Goal: Task Accomplishment & Management: Complete application form

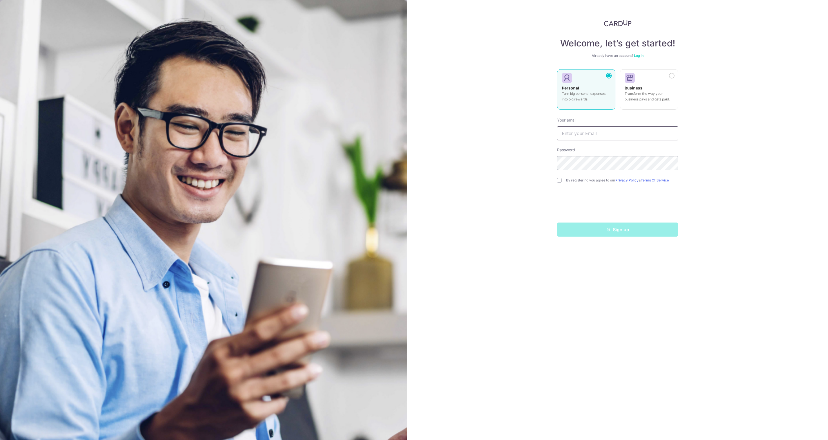
click at [589, 137] on input "text" at bounding box center [617, 133] width 121 height 14
click at [518, 143] on div "Welcome, let’s get started! Already have an account? Log in Personal Turn big p…" at bounding box center [617, 220] width 421 height 440
click at [585, 136] on input "text" at bounding box center [617, 133] width 121 height 14
type input "legume.journey.6r@icloud.com"
click at [548, 129] on div "Welcome, let’s get started! Already have an account? Log in Personal Turn big p…" at bounding box center [617, 220] width 421 height 440
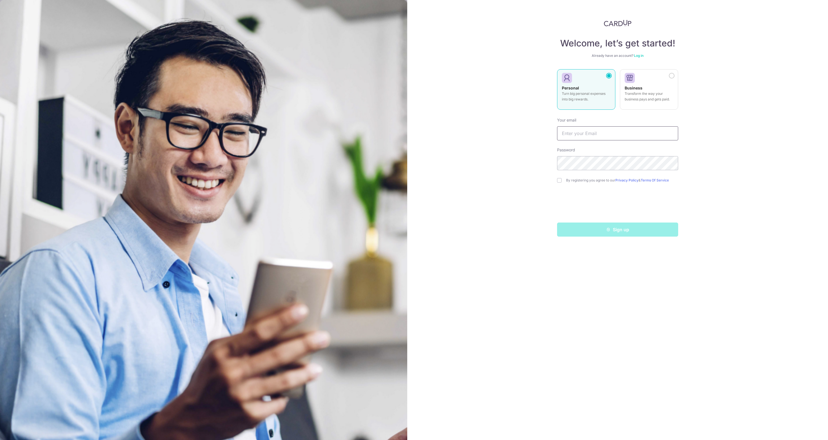
click at [589, 130] on input "text" at bounding box center [617, 133] width 121 height 14
type input "sarah_lau@me.com"
click at [560, 181] on input "checkbox" at bounding box center [559, 180] width 5 height 5
checkbox input "true"
click at [603, 233] on button "Sign up" at bounding box center [617, 230] width 121 height 14
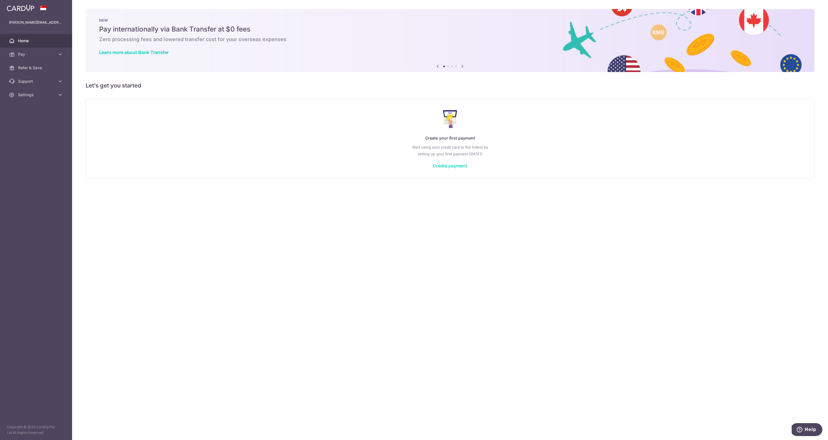
click at [449, 163] on link "Create payment" at bounding box center [450, 166] width 34 height 6
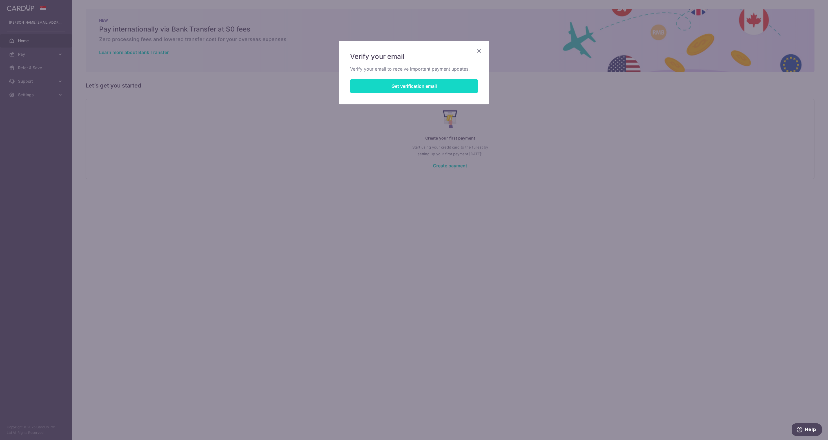
click at [415, 85] on button "Get verification email" at bounding box center [414, 86] width 128 height 14
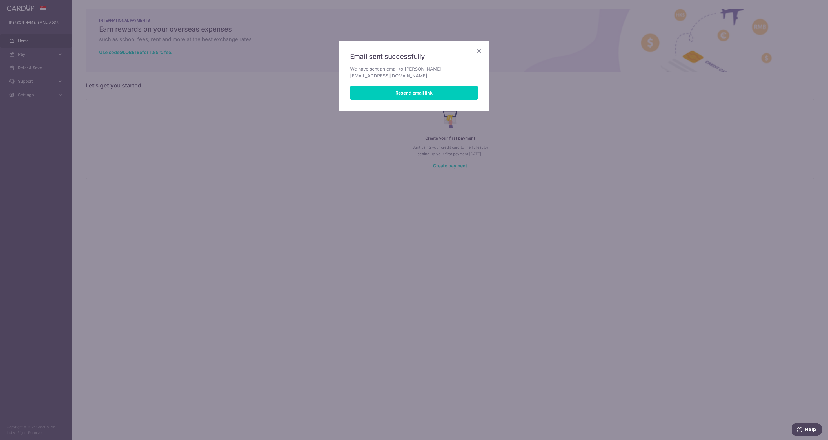
click at [477, 50] on icon "Close" at bounding box center [478, 50] width 7 height 7
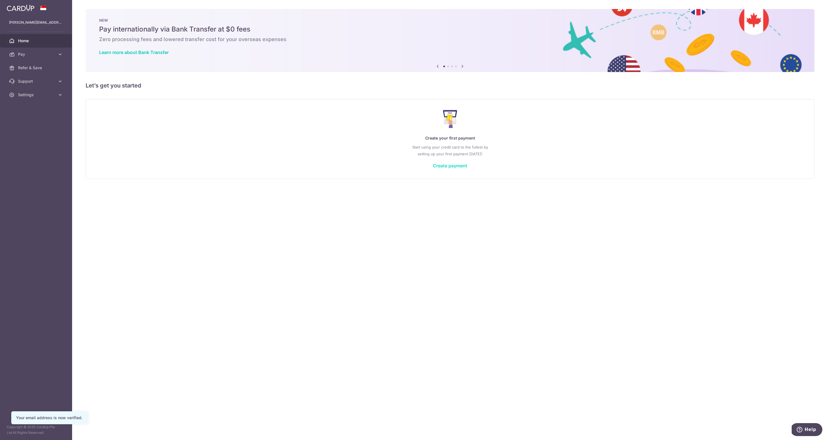
click at [462, 167] on link "Create payment" at bounding box center [450, 166] width 34 height 6
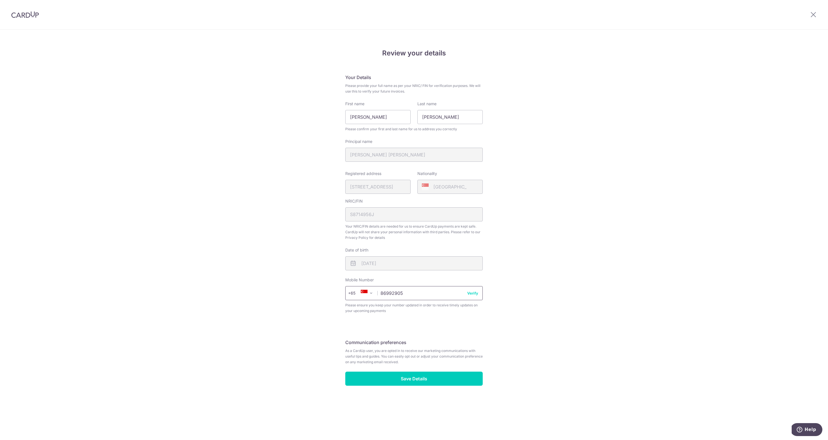
type input "86992905"
click at [475, 293] on button "Verify" at bounding box center [472, 294] width 11 height 6
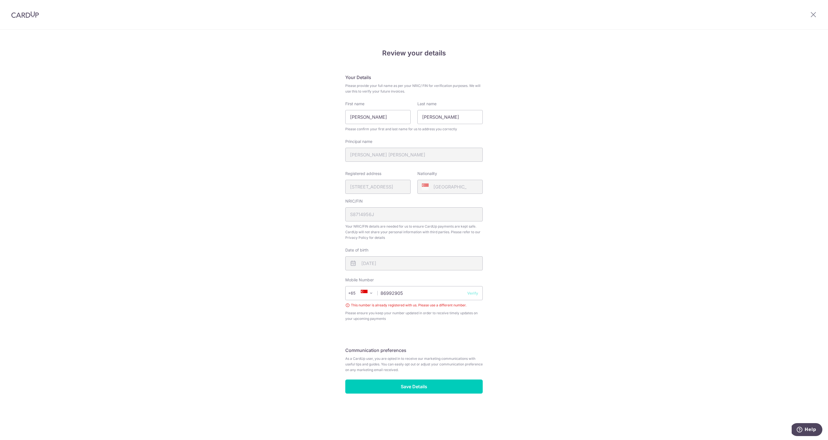
click at [474, 292] on button "Verify" at bounding box center [472, 294] width 11 height 6
click at [438, 381] on input "Save Details" at bounding box center [413, 387] width 137 height 14
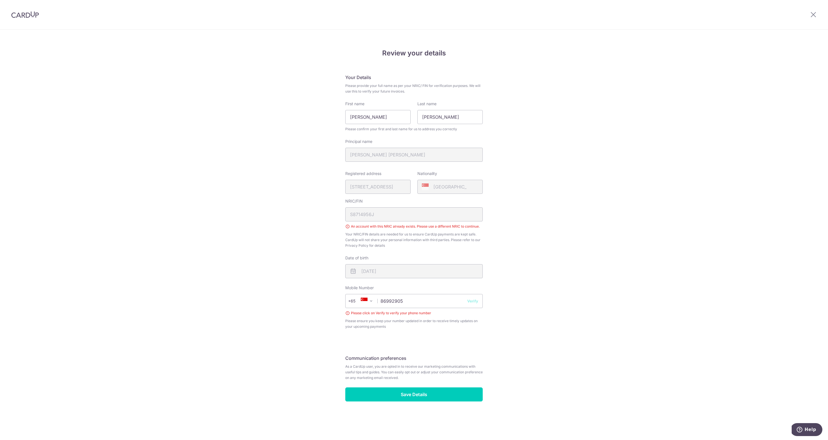
click at [432, 215] on div "NRIC/FIN S8714956J An account with this NRIC already exists. Please use a diffe…" at bounding box center [413, 223] width 137 height 50
click at [434, 394] on input "Save Details" at bounding box center [413, 395] width 137 height 14
click at [814, 18] on div at bounding box center [812, 14] width 29 height 29
click at [813, 14] on icon at bounding box center [813, 14] width 7 height 7
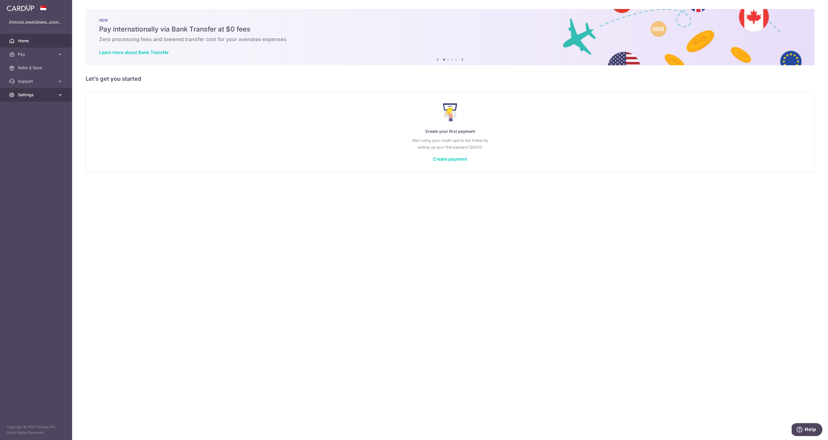
click at [45, 99] on link "Settings" at bounding box center [36, 95] width 72 height 14
click at [43, 123] on span "Logout" at bounding box center [36, 122] width 37 height 6
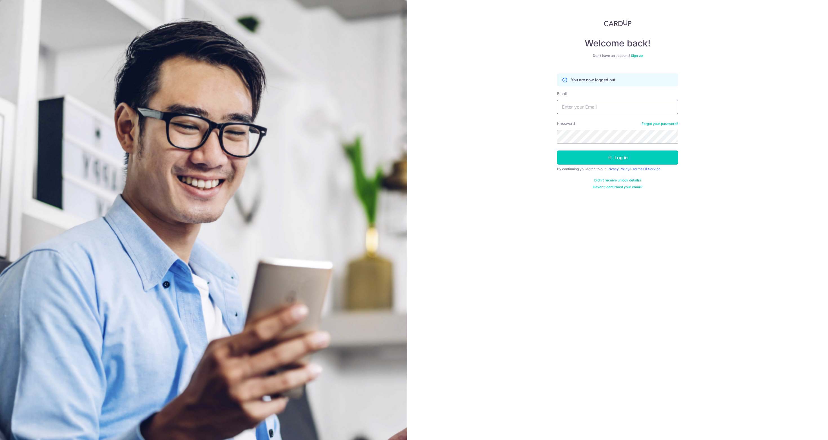
click at [653, 109] on input "Email" at bounding box center [617, 107] width 121 height 14
click at [675, 107] on input "Email" at bounding box center [617, 107] width 121 height 14
click at [670, 108] on input "Email" at bounding box center [617, 107] width 121 height 14
type input "[EMAIL_ADDRESS][DOMAIN_NAME]"
click at [644, 153] on button "Log in" at bounding box center [617, 158] width 121 height 14
